Goal: Task Accomplishment & Management: Complete application form

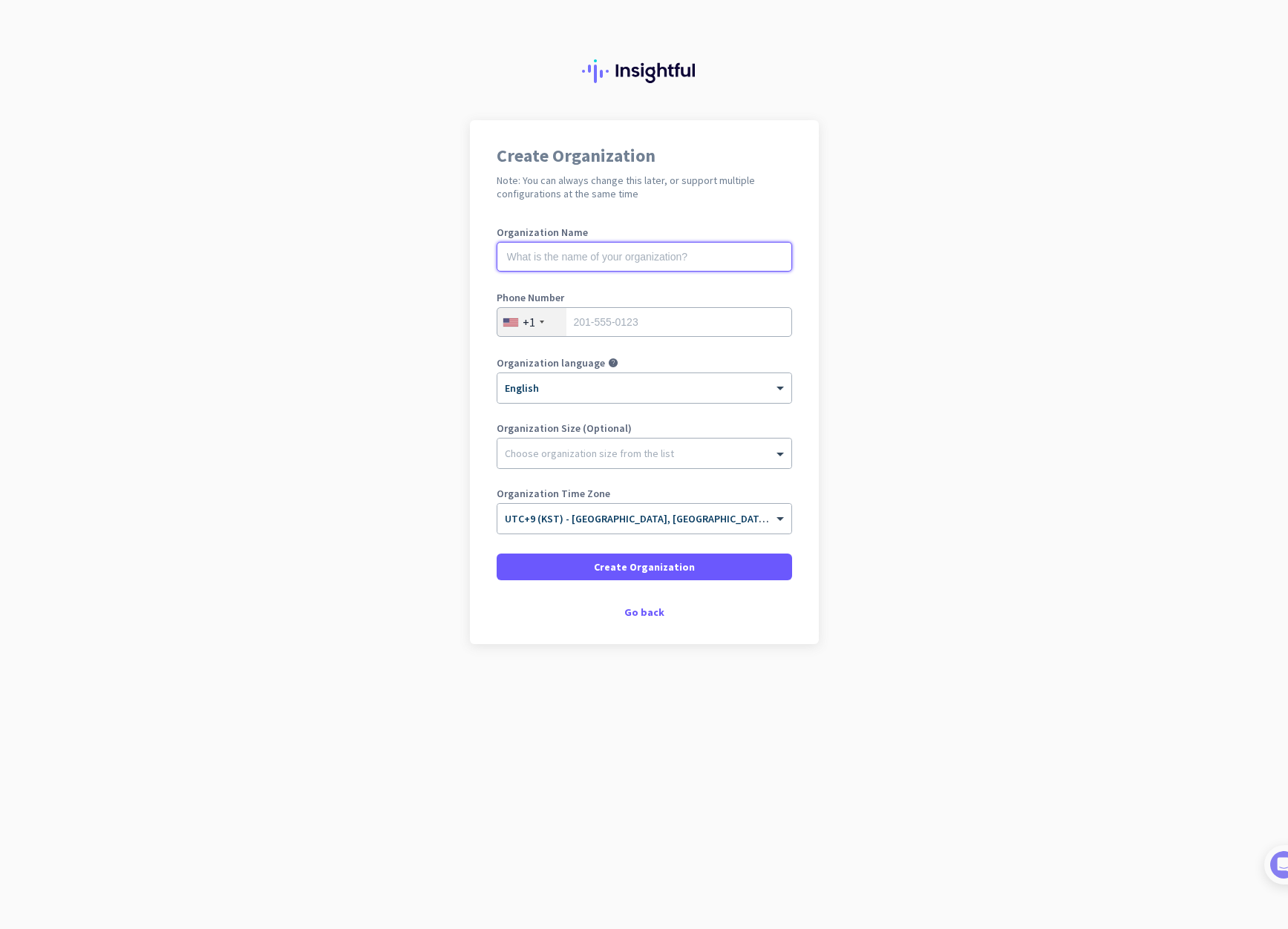
click at [633, 262] on input "text" at bounding box center [644, 256] width 295 height 29
type input "Coreanissima"
click at [633, 387] on div at bounding box center [644, 383] width 294 height 13
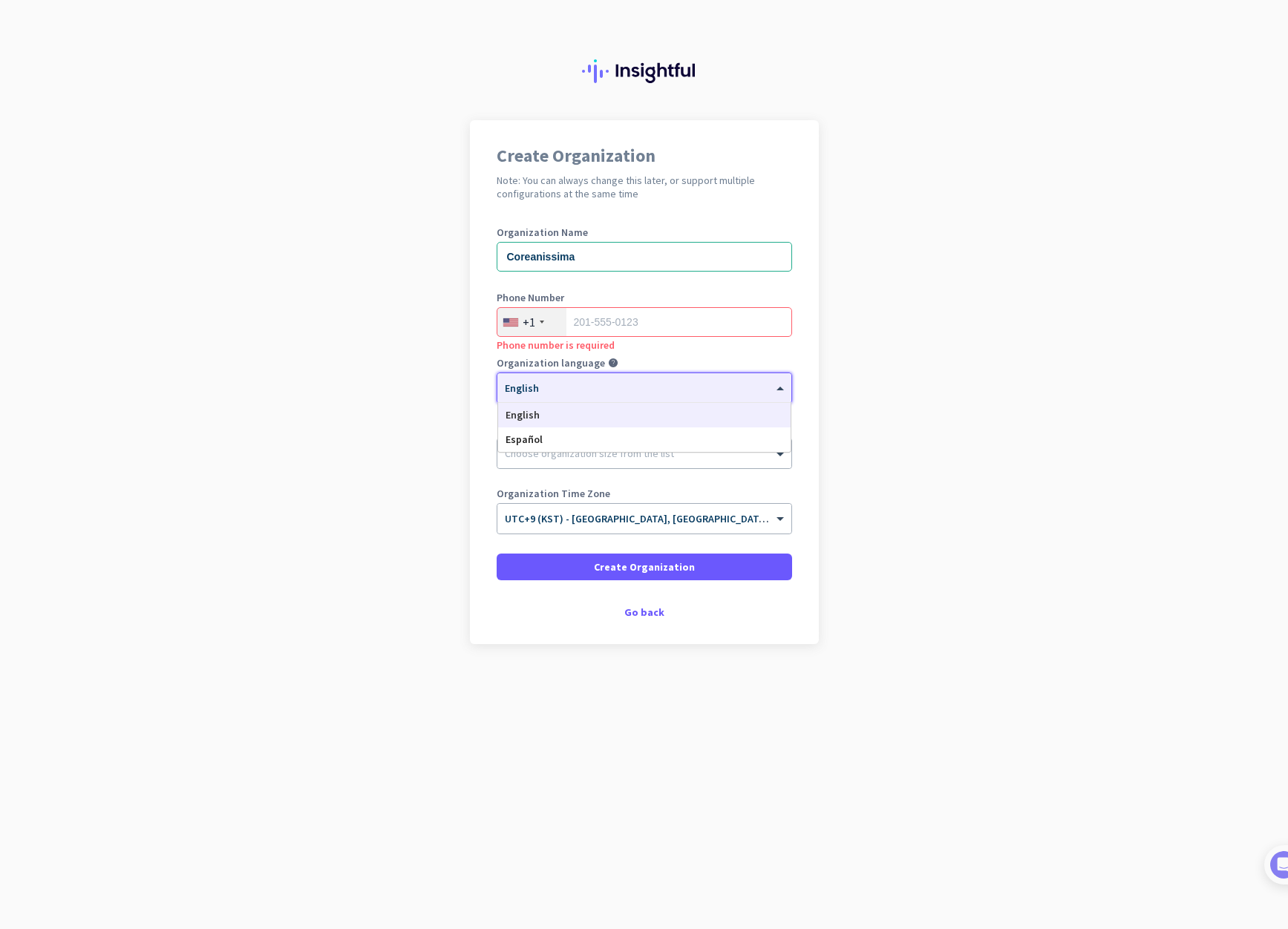
click at [962, 359] on app-onboarding-organization "Create Organization Note: You can always change this later, or support multiple…" at bounding box center [644, 419] width 1288 height 598
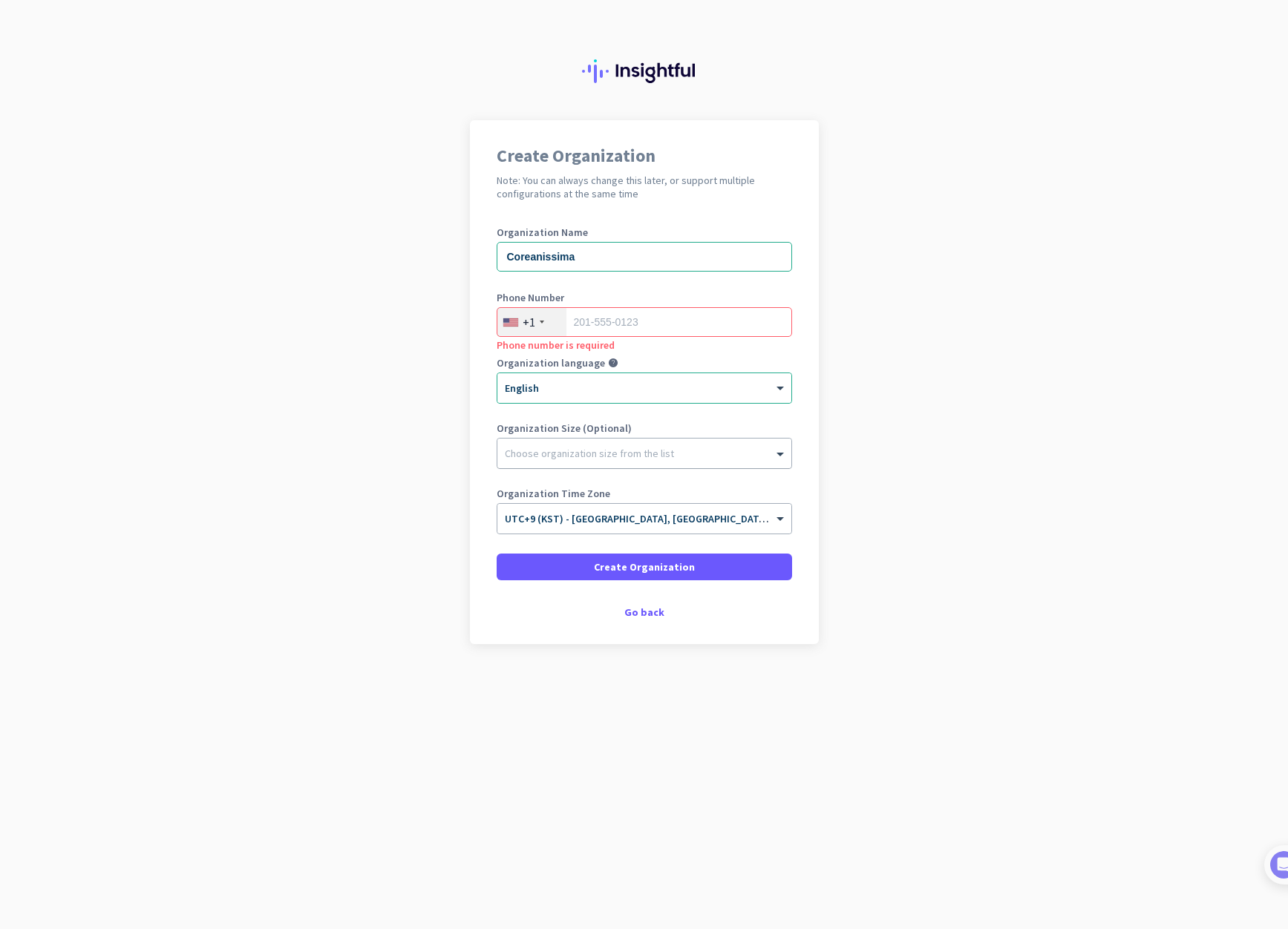
click at [587, 459] on div "Choose organization size from the list" at bounding box center [589, 453] width 169 height 13
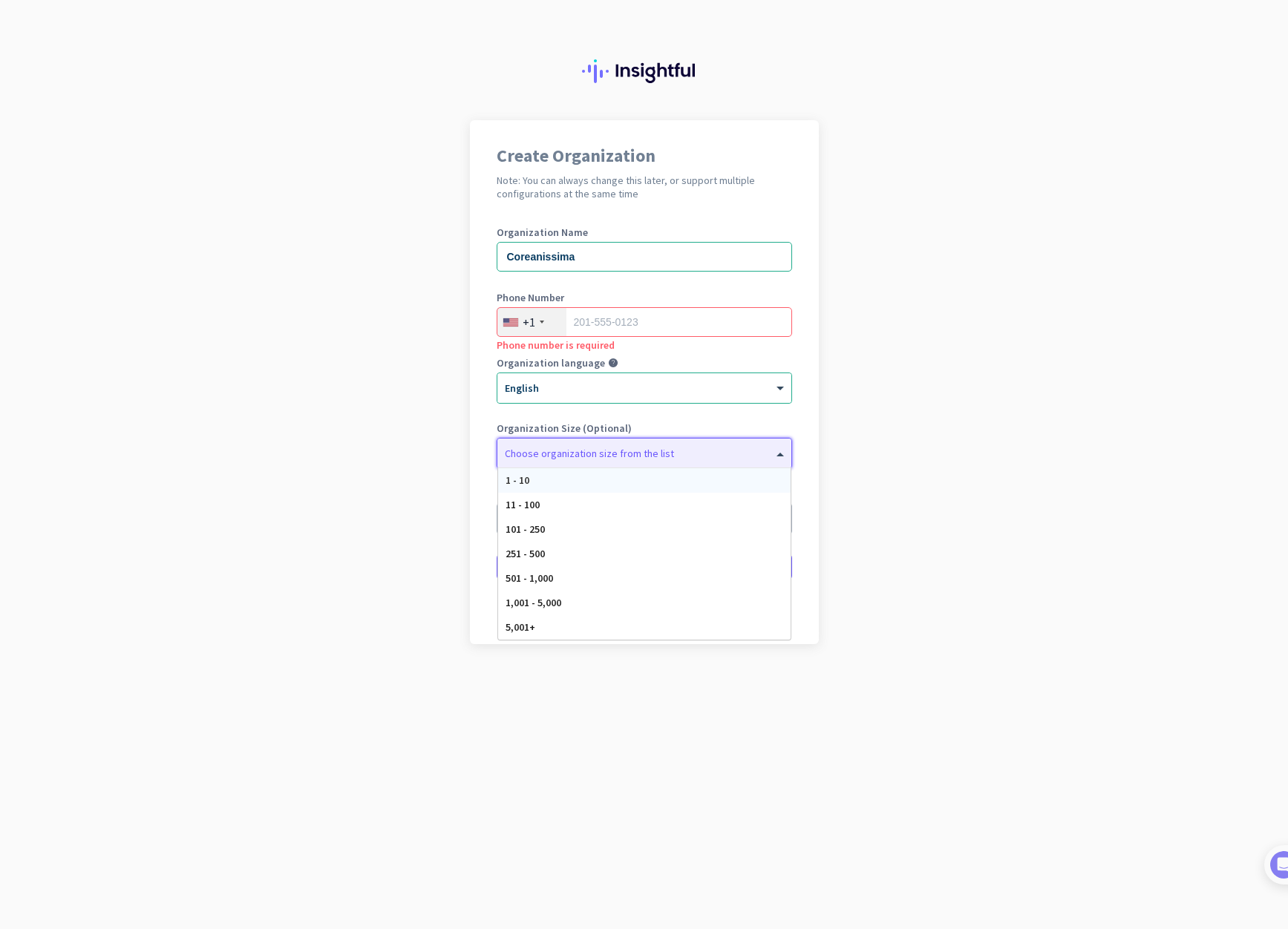
click at [573, 482] on div "1 - 10" at bounding box center [644, 480] width 292 height 24
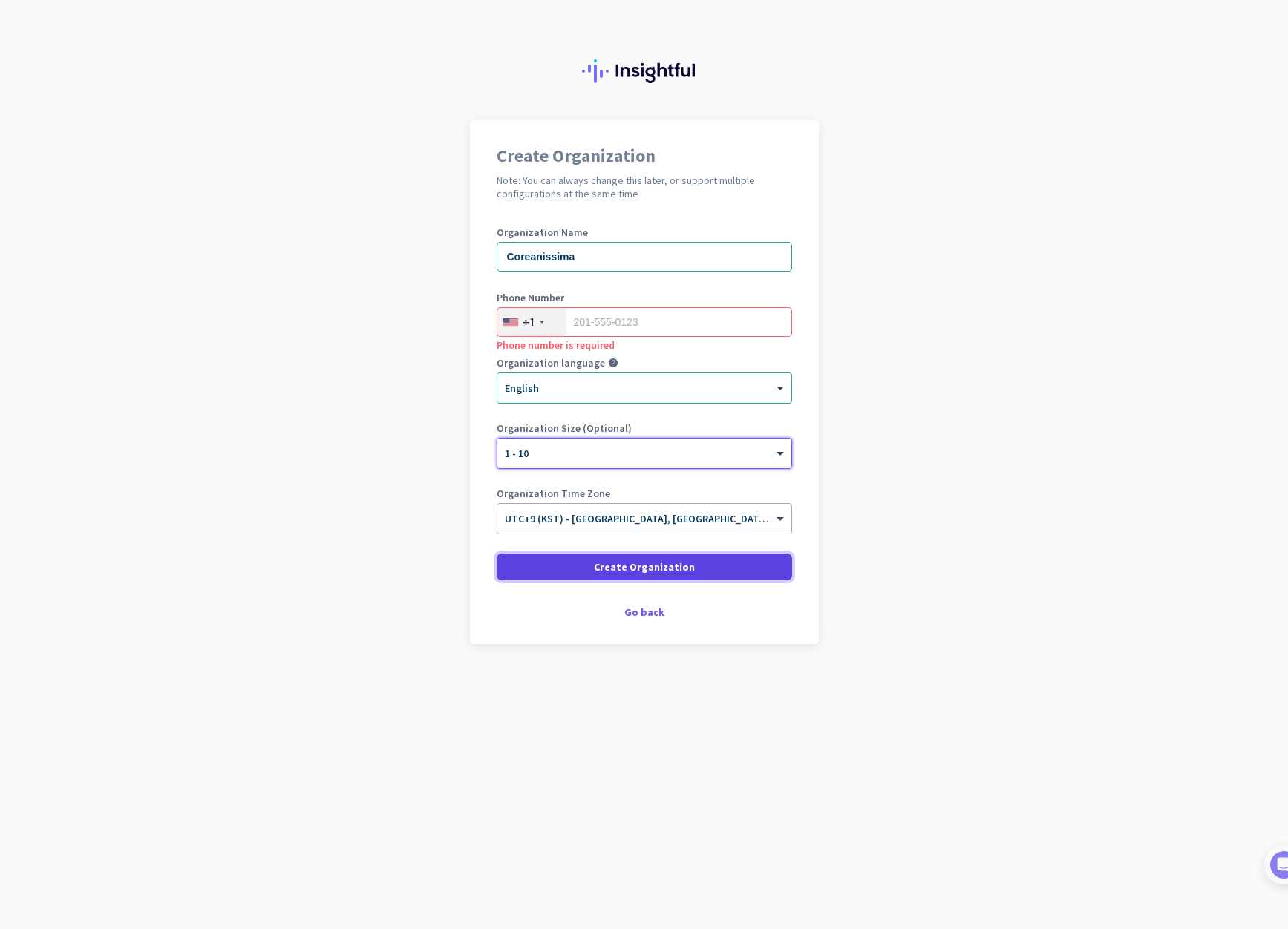
click at [597, 564] on span "Create Organization" at bounding box center [644, 567] width 101 height 15
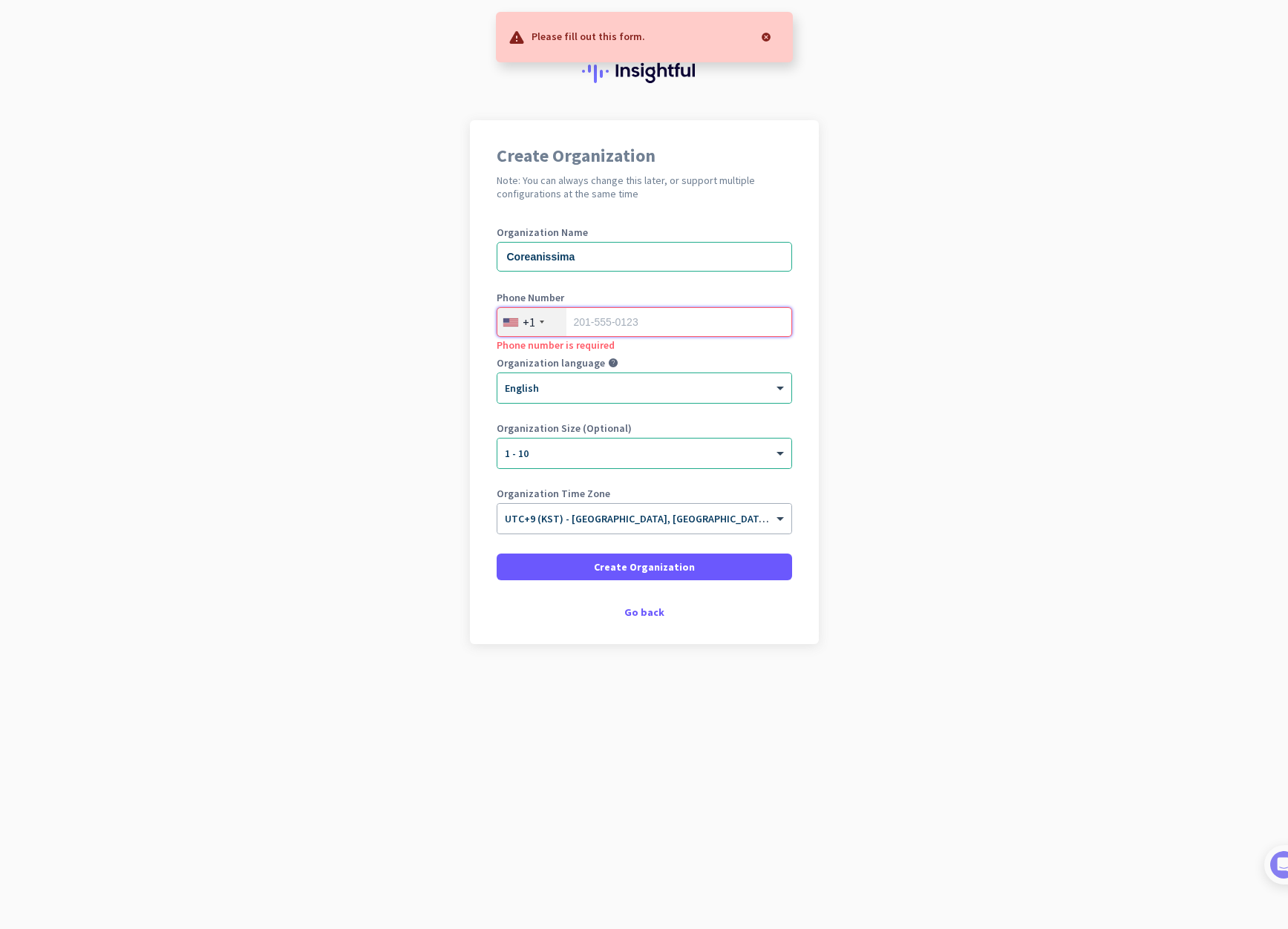
click at [607, 325] on input "tel" at bounding box center [644, 321] width 295 height 29
click at [536, 327] on div "+1" at bounding box center [532, 322] width 69 height 29
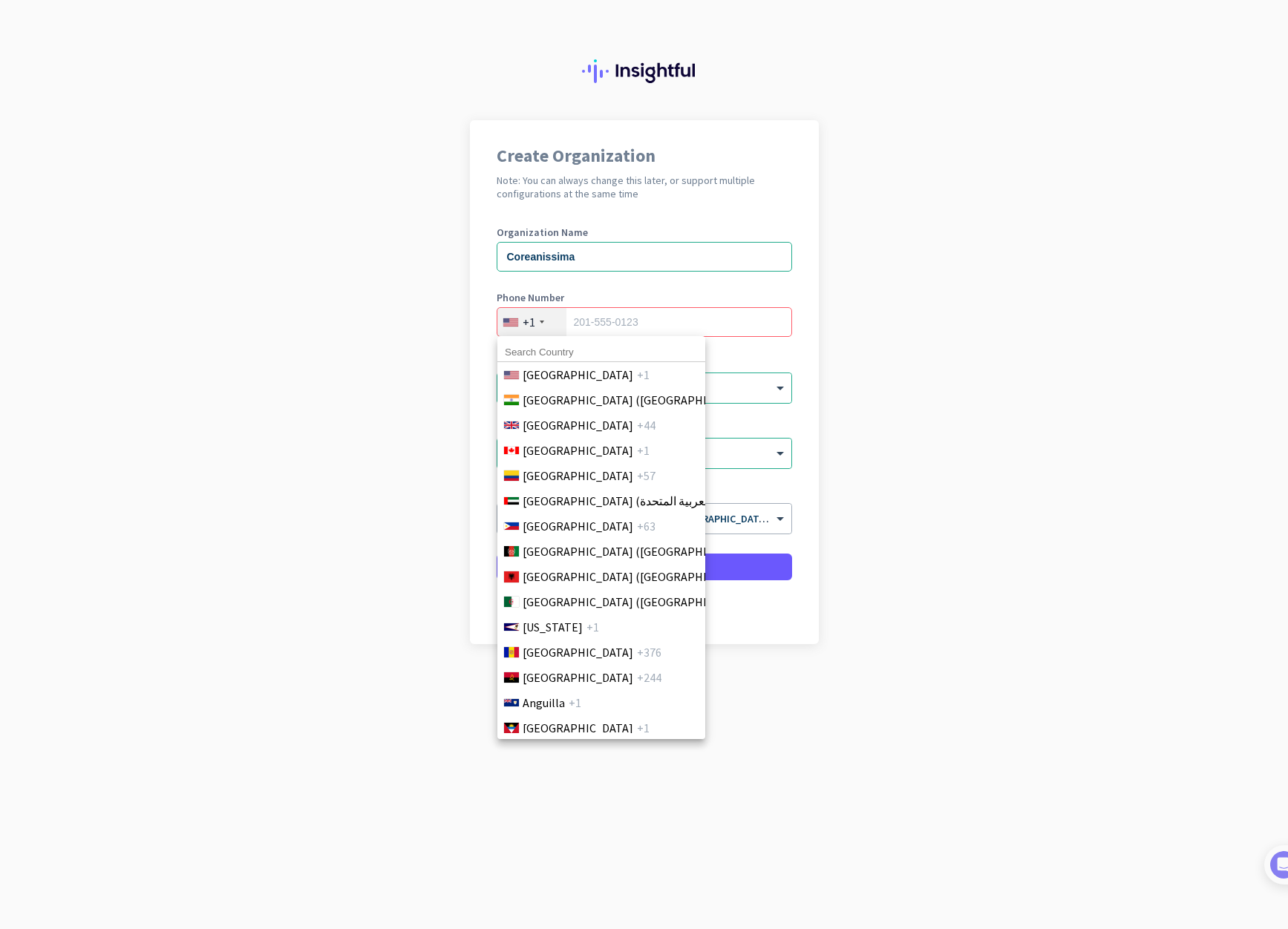
click at [565, 347] on input at bounding box center [602, 352] width 208 height 19
click at [588, 355] on input "82" at bounding box center [602, 352] width 208 height 19
type input "82"
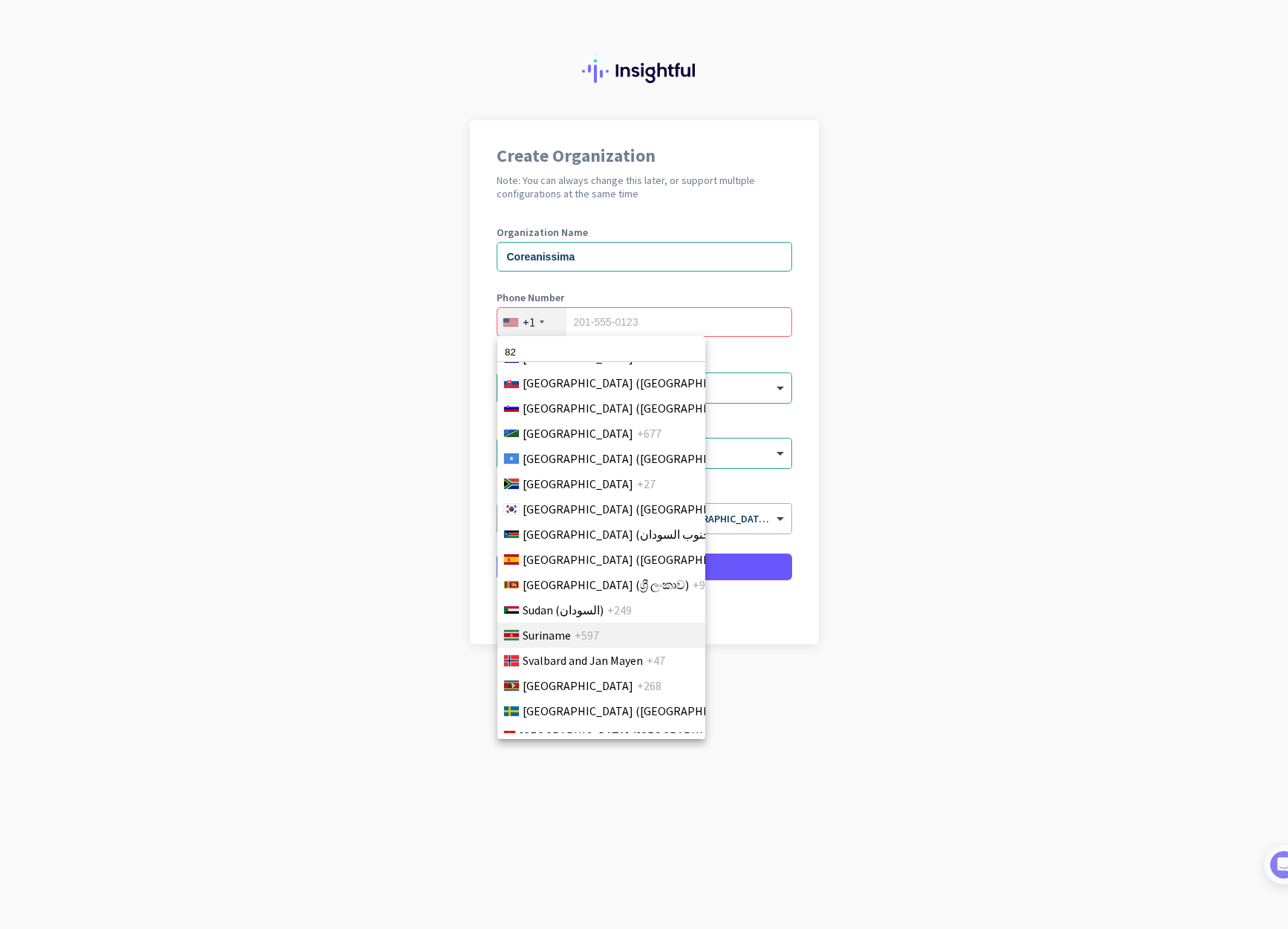
scroll to position [5083, 0]
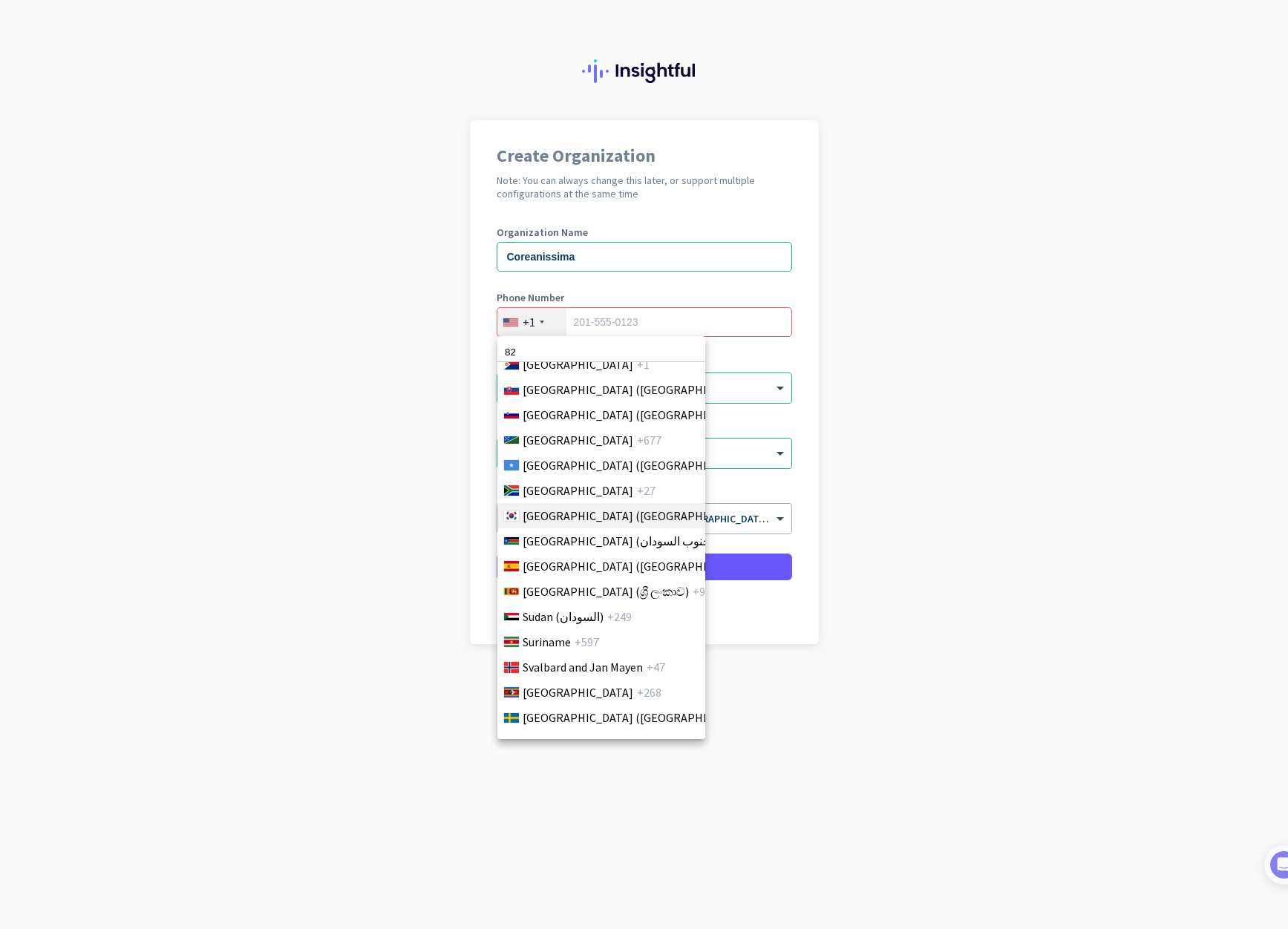
click at [622, 517] on span "[GEOGRAPHIC_DATA] ([GEOGRAPHIC_DATA])" at bounding box center [639, 515] width 232 height 18
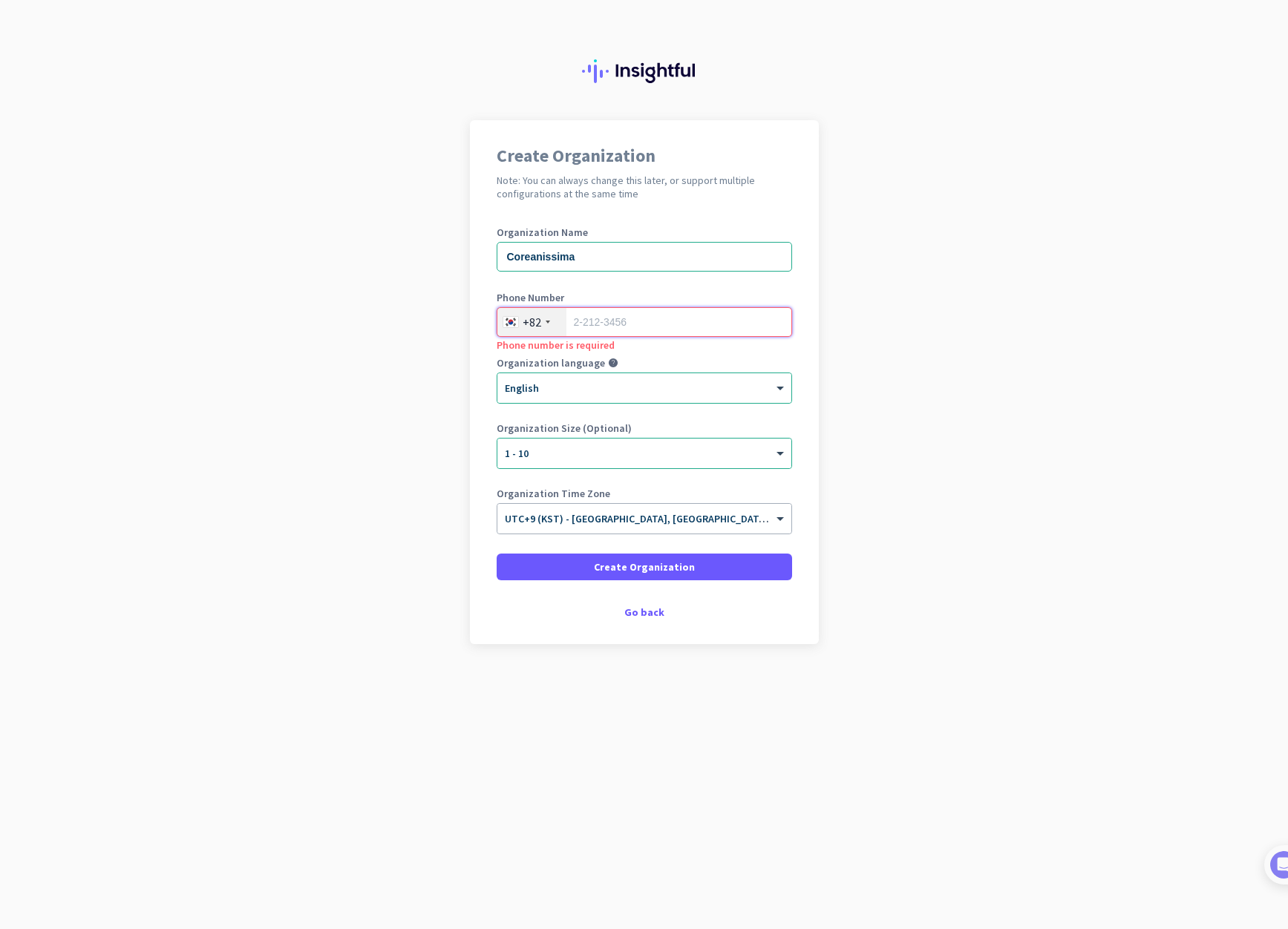
click at [622, 322] on input "tel" at bounding box center [644, 321] width 295 height 29
type input "1026934321"
drag, startPoint x: 1071, startPoint y: 352, endPoint x: 670, endPoint y: 620, distance: 482.3
click at [1071, 352] on app-onboarding-organization "Create Organization Note: You can always change this later, or support multiple…" at bounding box center [644, 419] width 1288 height 598
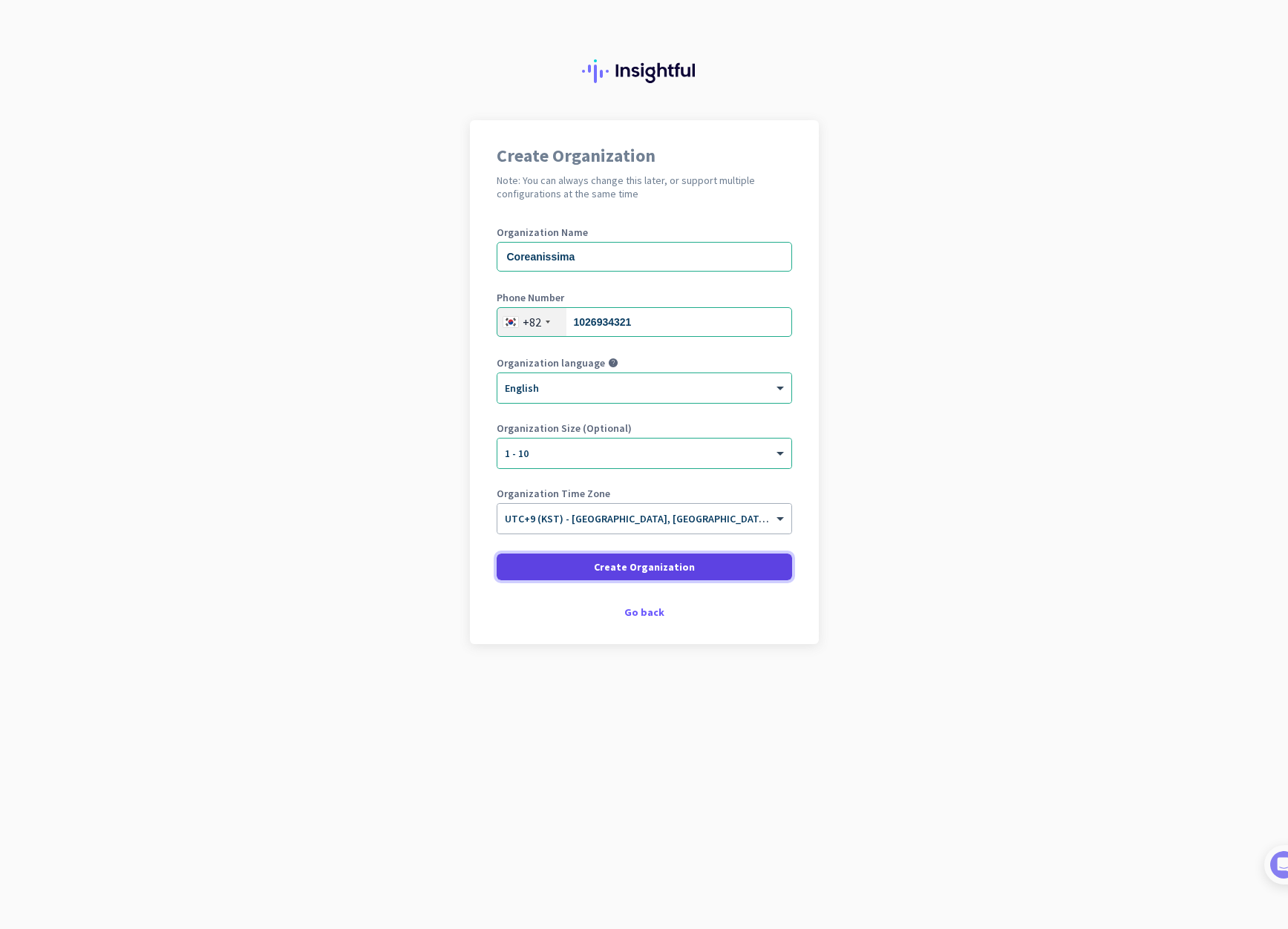
click at [617, 569] on span "Create Organization" at bounding box center [644, 567] width 101 height 15
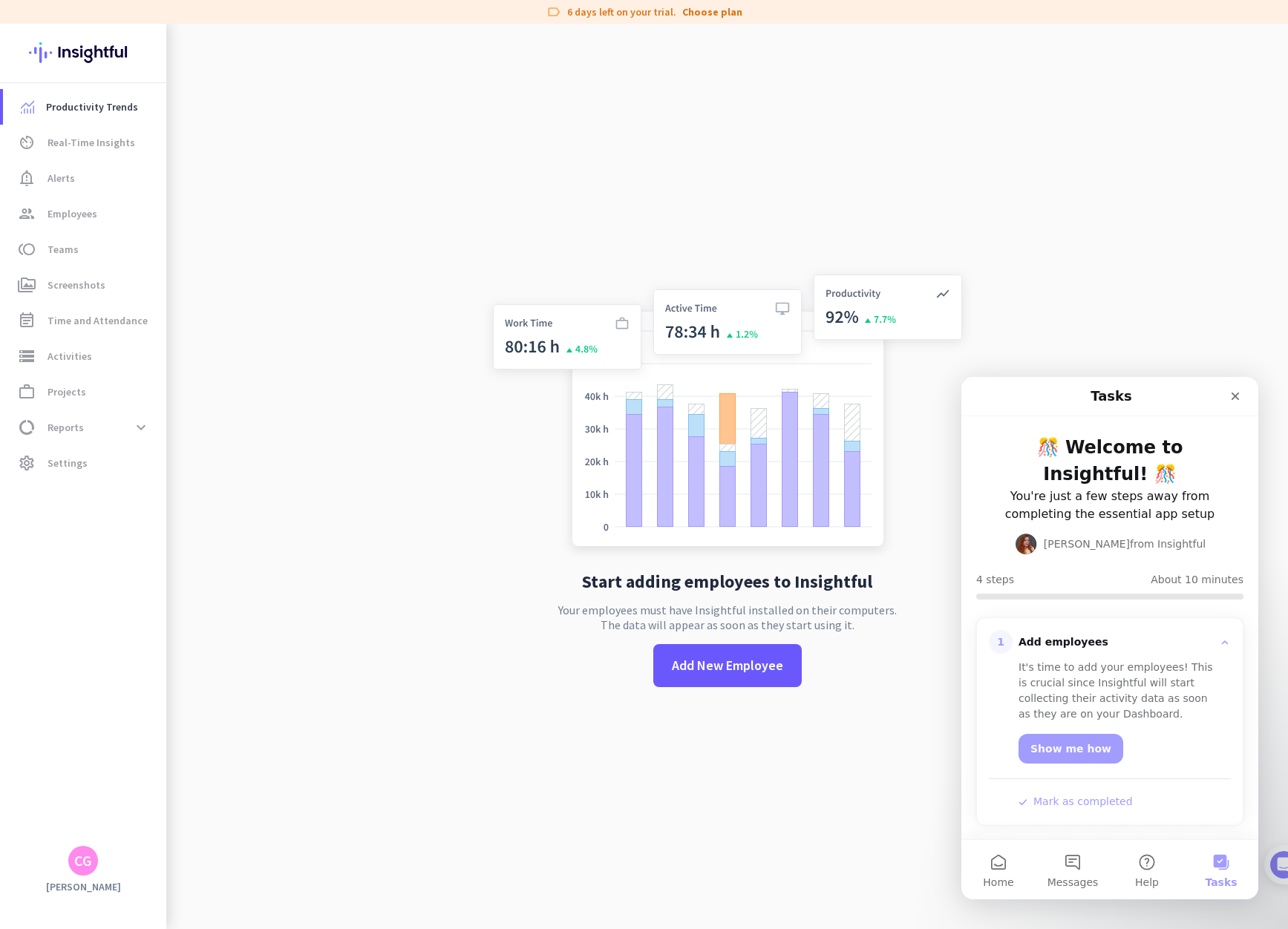
scroll to position [161, 0]
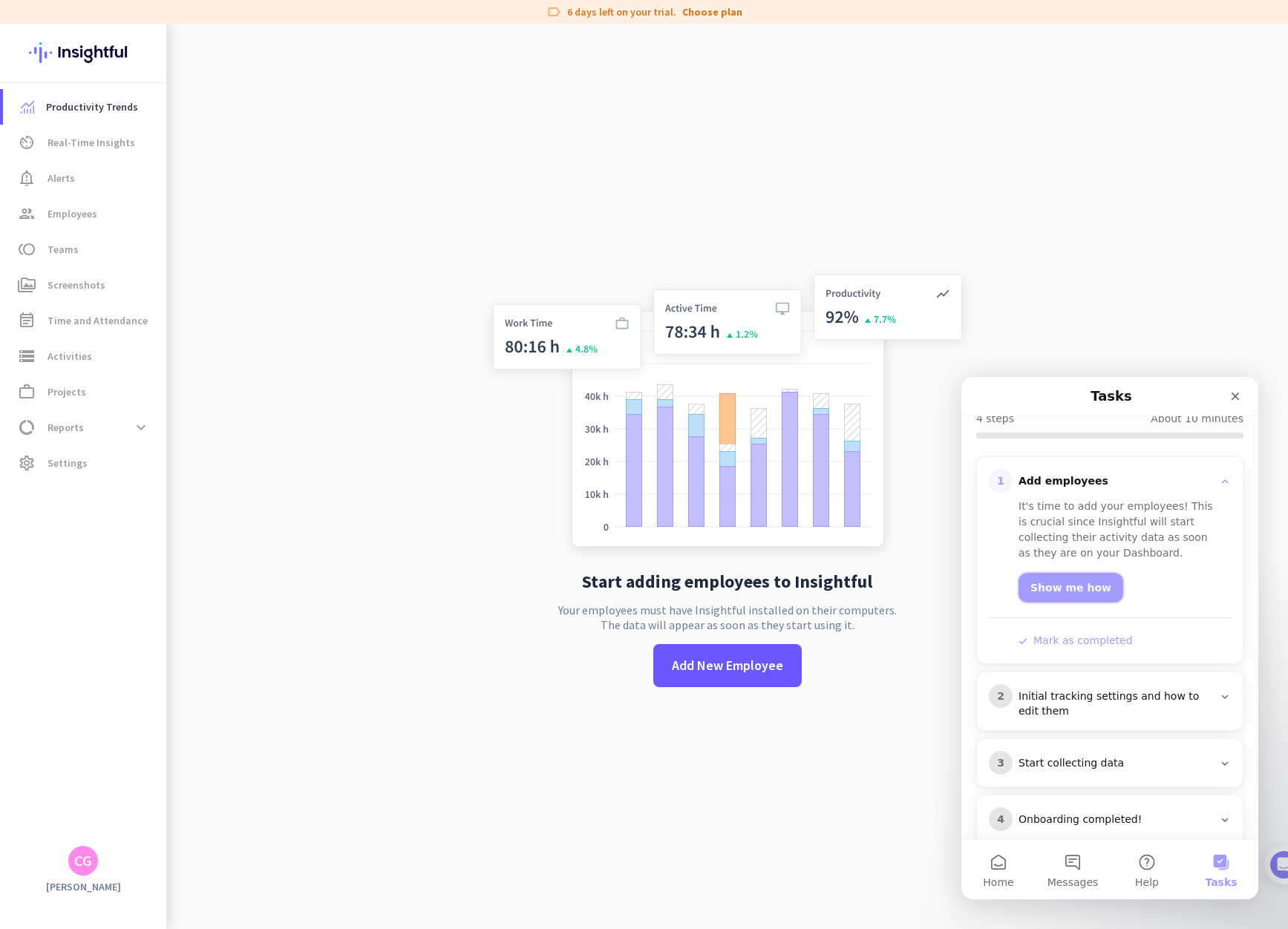
click at [1067, 573] on link "Show me how" at bounding box center [1070, 587] width 105 height 29
